Goal: Find specific page/section

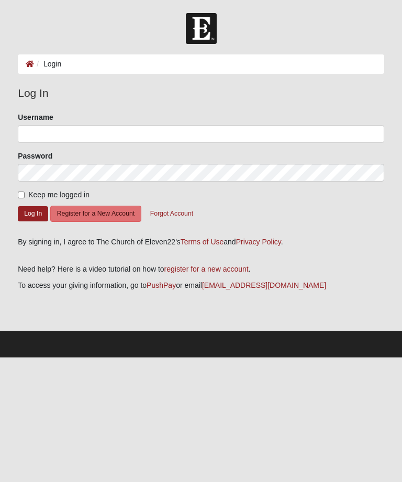
click at [126, 64] on ol "Login" at bounding box center [201, 63] width 366 height 19
click at [127, 68] on ol "Login" at bounding box center [201, 63] width 366 height 19
click at [44, 72] on ol "Login" at bounding box center [201, 63] width 366 height 19
click at [25, 196] on input "Keep me logged in" at bounding box center [21, 194] width 7 height 7
checkbox input "true"
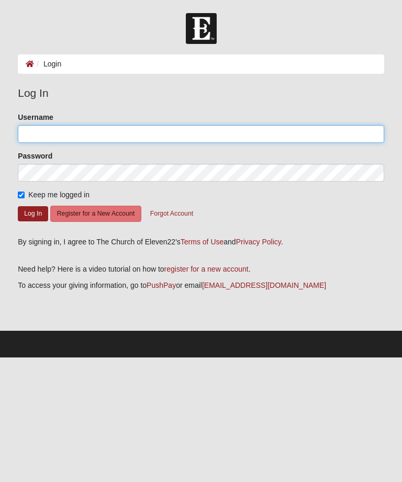
click at [76, 132] on input "Username" at bounding box center [201, 134] width 366 height 18
click at [83, 130] on input "Username" at bounding box center [201, 134] width 366 height 18
type input "Charlenedangerfield@gmail.com"
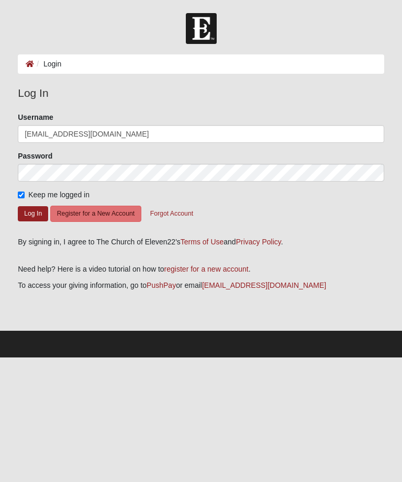
click at [32, 213] on button "Log In" at bounding box center [33, 213] width 30 height 15
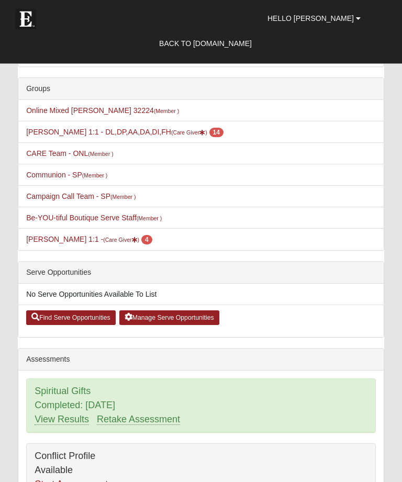
scroll to position [196, 0]
click at [112, 243] on link "Charlene Dangerfield 1:1 - (Care Giver ) 4" at bounding box center [89, 239] width 126 height 8
click at [152, 241] on span "4" at bounding box center [146, 239] width 11 height 9
click at [65, 237] on link "Charlene Dangerfield 1:1 - (Care Giver ) 4" at bounding box center [89, 239] width 126 height 8
click at [64, 242] on link "Charlene Dangerfield 1:1 - (Care Giver ) 4" at bounding box center [89, 239] width 126 height 8
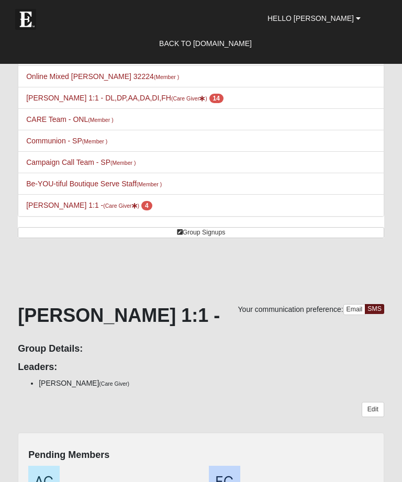
click at [104, 119] on small "(Member )" at bounding box center [100, 120] width 25 height 6
click at [124, 116] on li "CARE Team - ONL (Member ) Serving Team" at bounding box center [200, 119] width 365 height 22
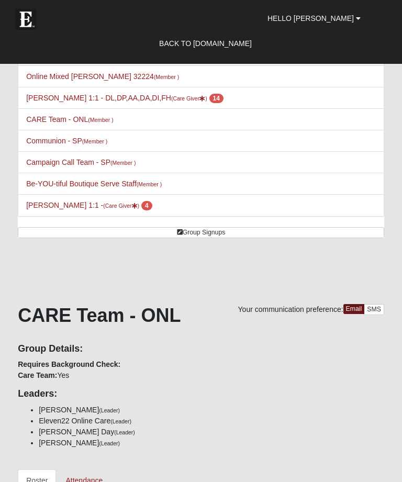
click at [119, 206] on small "(Care Giver )" at bounding box center [121, 205] width 36 height 6
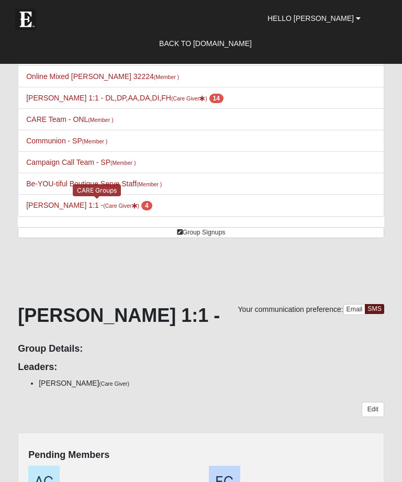
click at [86, 209] on link "[PERSON_NAME] 1:1 - (Care Giver ) 4" at bounding box center [89, 205] width 126 height 8
click at [81, 202] on link "[PERSON_NAME] 1:1 - (Care Giver ) 4" at bounding box center [89, 205] width 126 height 8
click at [152, 210] on span "4" at bounding box center [146, 205] width 11 height 9
click at [346, 19] on span "Hello [PERSON_NAME]" at bounding box center [310, 18] width 86 height 8
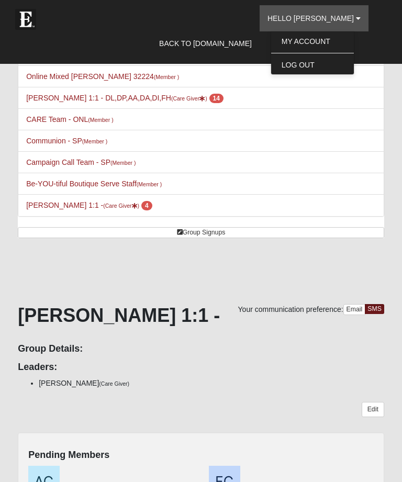
click at [300, 123] on li "CARE Team - ONL (Member )" at bounding box center [200, 119] width 365 height 22
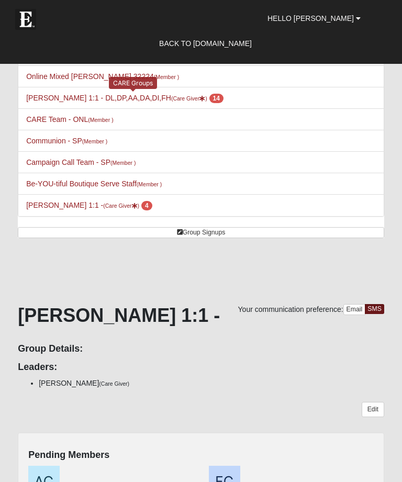
click at [212, 94] on link "Charlene Dangerfield 1:1 - DL,DP,AA,DA,DI,FH (Care Giver ) 14" at bounding box center [124, 98] width 197 height 8
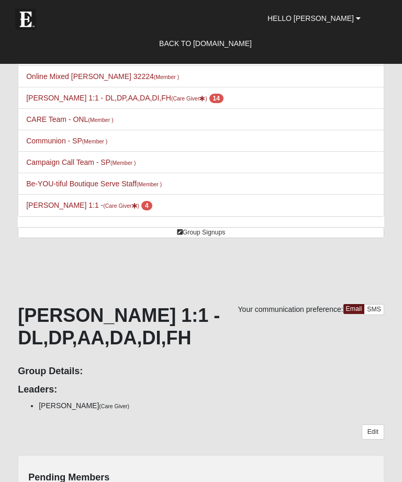
click at [86, 99] on link "Charlene Dangerfield 1:1 - DL,DP,AA,DA,DI,FH (Care Giver ) 14" at bounding box center [124, 98] width 197 height 8
click at [223, 101] on span "14" at bounding box center [216, 98] width 14 height 9
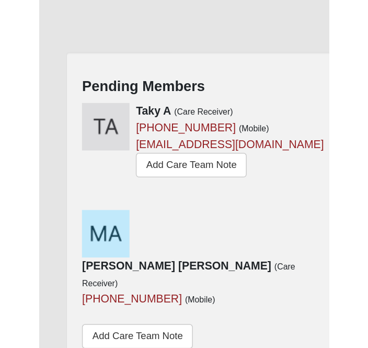
scroll to position [305, 0]
